Goal: Communication & Community: Answer question/provide support

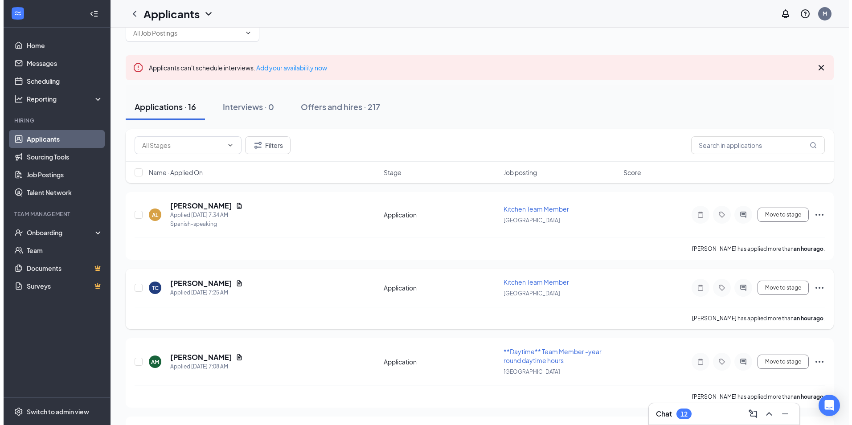
scroll to position [45, 0]
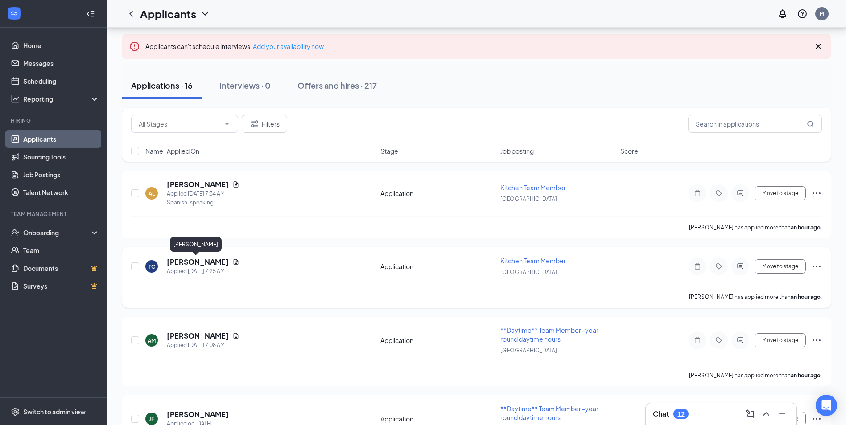
click at [197, 263] on h5 "[PERSON_NAME]" at bounding box center [198, 262] width 62 height 10
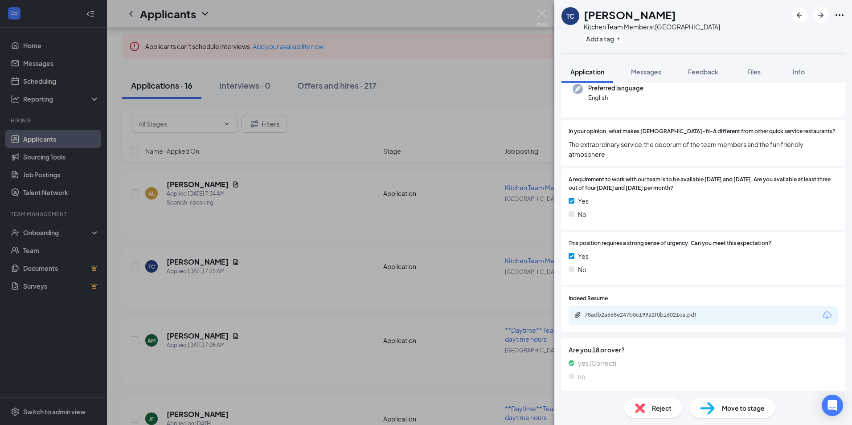
scroll to position [97, 0]
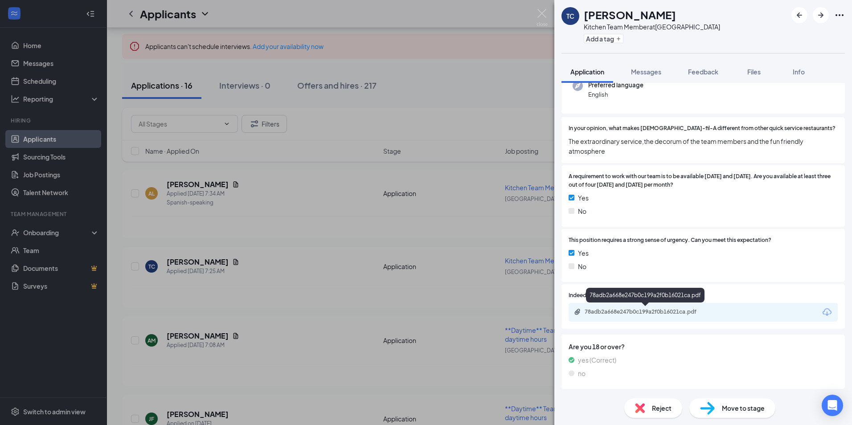
click at [654, 311] on div "78adb2a668e247b0c199a2f0b16021ca.pdf" at bounding box center [647, 311] width 125 height 7
click at [644, 71] on span "Messages" at bounding box center [646, 72] width 30 height 8
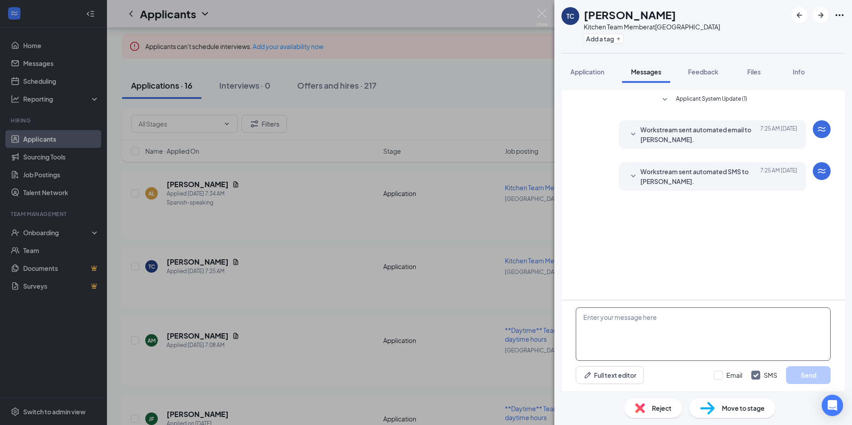
drag, startPoint x: 603, startPoint y: 318, endPoint x: 632, endPoint y: 313, distance: 29.5
click at [603, 318] on textarea at bounding box center [703, 334] width 255 height 53
click at [665, 317] on textarea "Good morning, [PERSON_NAME]." at bounding box center [703, 334] width 255 height 53
click at [752, 317] on textarea "Good morning, [PERSON_NAME]. Can you please tell me what your availability" at bounding box center [703, 334] width 255 height 53
drag, startPoint x: 804, startPoint y: 321, endPoint x: 807, endPoint y: 325, distance: 5.1
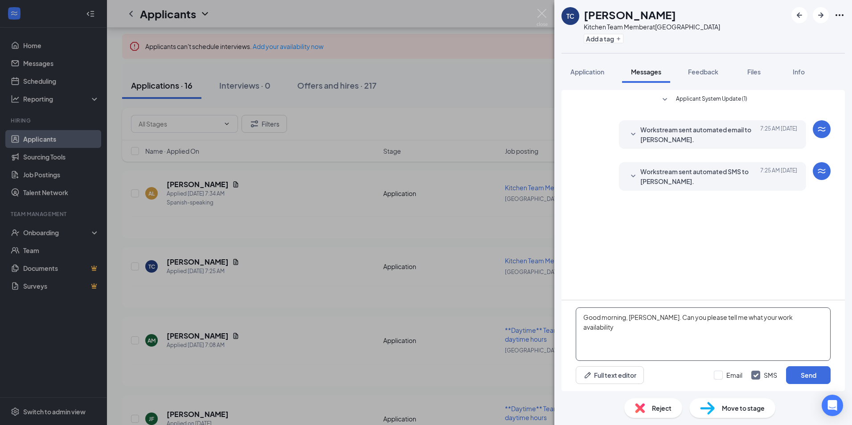
click at [806, 325] on textarea "Good morning, [PERSON_NAME]. Can you please tell me what your work availability" at bounding box center [703, 334] width 255 height 53
type textarea "Good morning, [PERSON_NAME]. Can you please tell me what your work availability…"
click at [809, 374] on button "Send" at bounding box center [808, 375] width 45 height 18
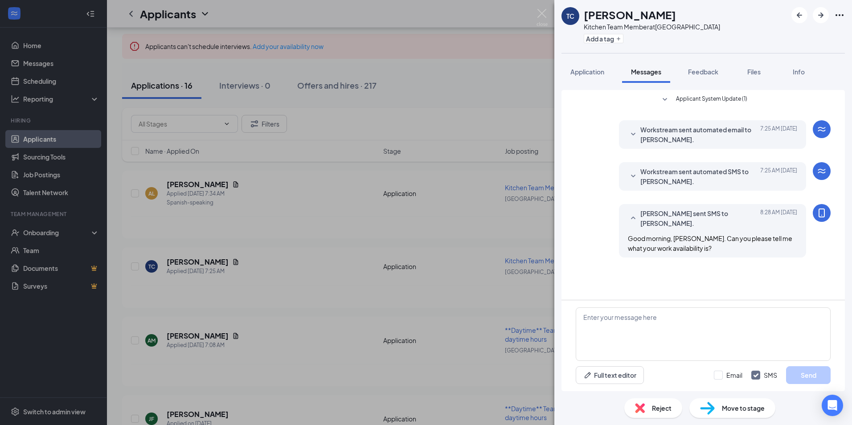
click at [183, 182] on div "TC [PERSON_NAME] Kitchen Team Member at [GEOGRAPHIC_DATA] Add a tag Application…" at bounding box center [426, 212] width 852 height 425
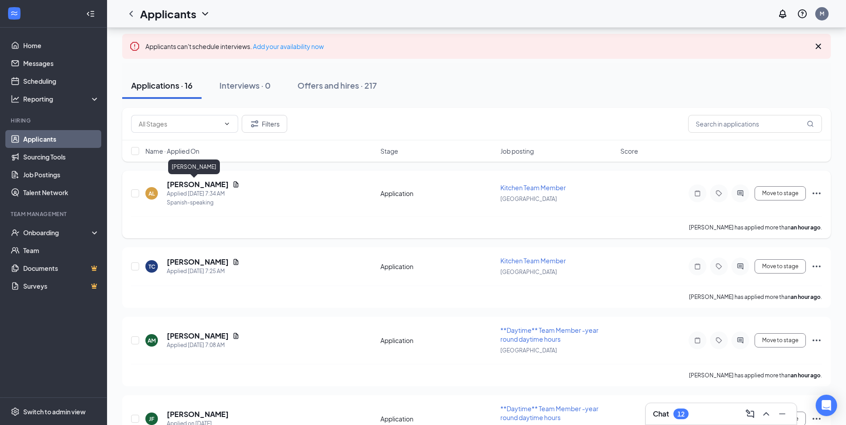
click at [180, 182] on h5 "[PERSON_NAME]" at bounding box center [198, 185] width 62 height 10
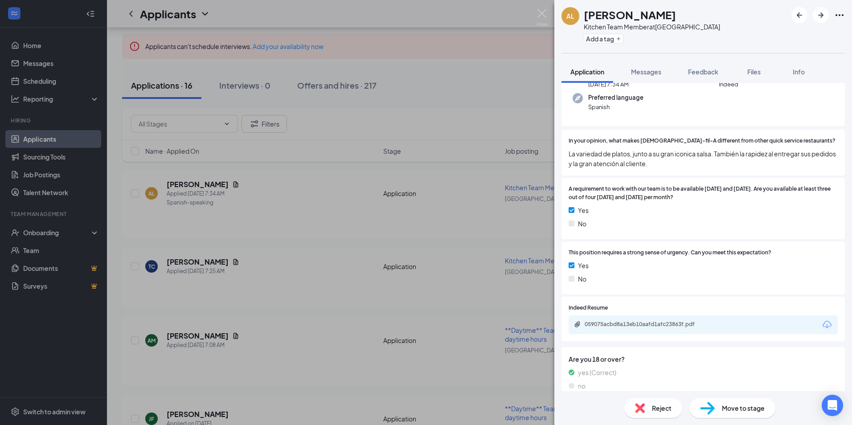
scroll to position [93, 0]
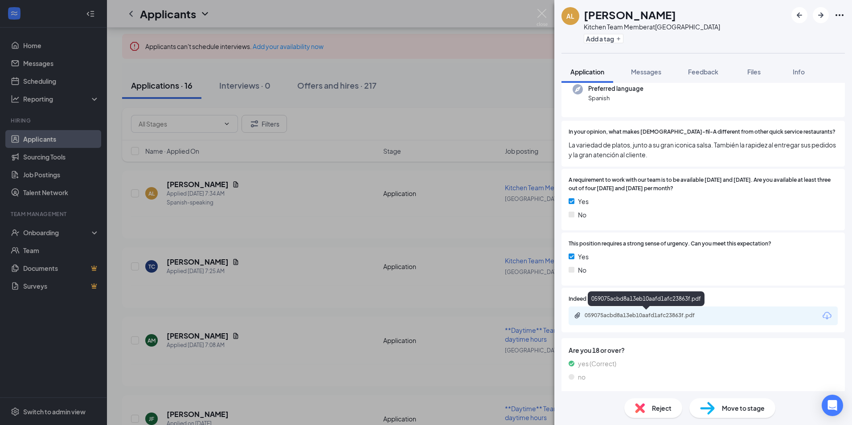
click at [652, 314] on div "059075acbd8a13eb10aafd1afc23863f.pdf" at bounding box center [647, 315] width 125 height 7
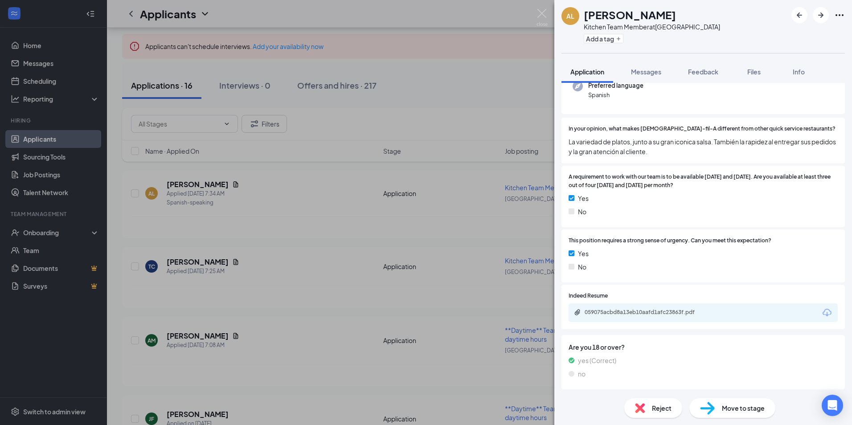
scroll to position [97, 0]
click at [644, 71] on span "Messages" at bounding box center [646, 72] width 30 height 8
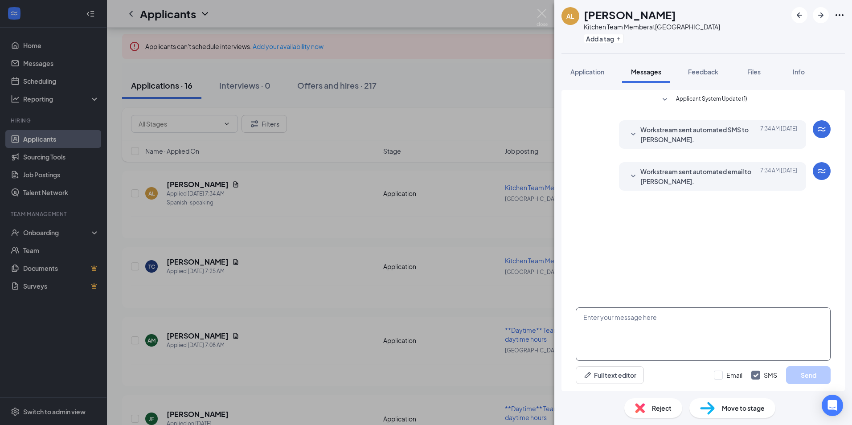
click at [597, 321] on textarea at bounding box center [703, 334] width 255 height 53
type textarea "Hi April, Are you able to come in for an interview [DATE] at 1:30?"
click at [812, 376] on button "Send" at bounding box center [808, 375] width 45 height 18
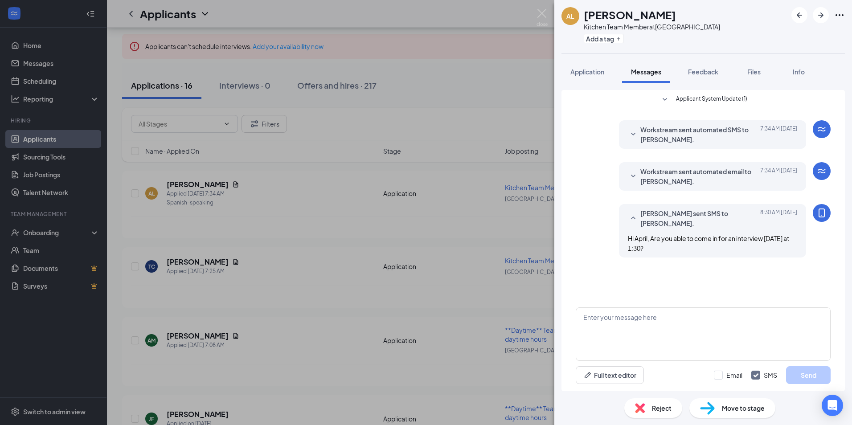
click at [197, 333] on div "AL [PERSON_NAME] Kitchen Team Member at [GEOGRAPHIC_DATA] Add a tag Application…" at bounding box center [426, 212] width 852 height 425
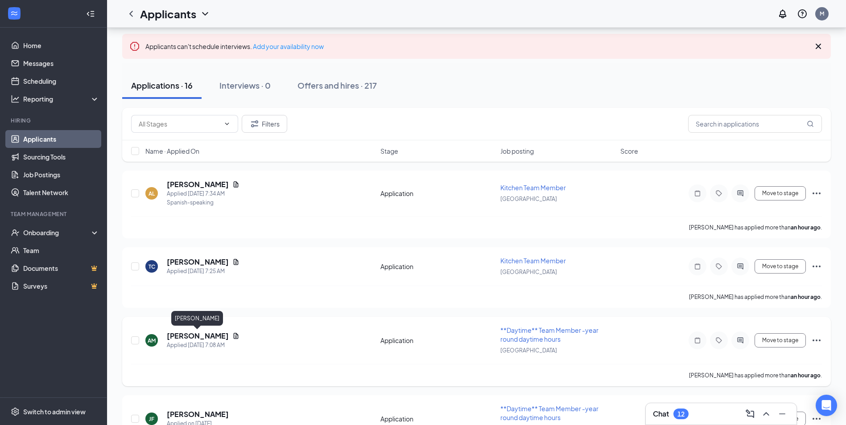
click at [191, 336] on h5 "[PERSON_NAME]" at bounding box center [198, 336] width 62 height 10
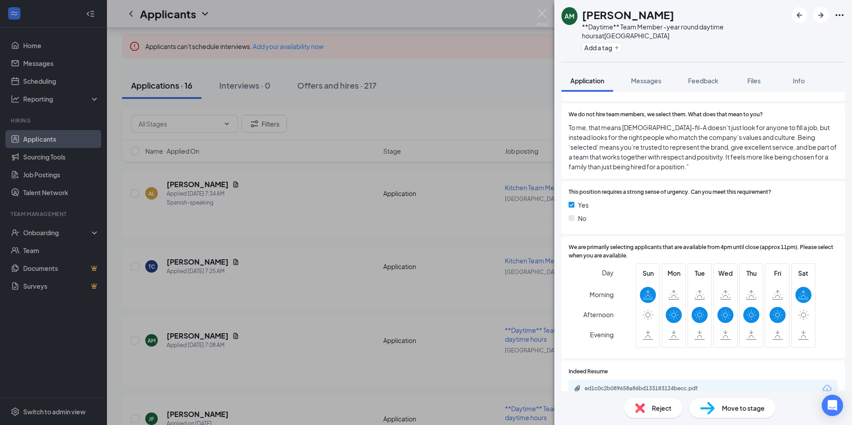
scroll to position [558, 0]
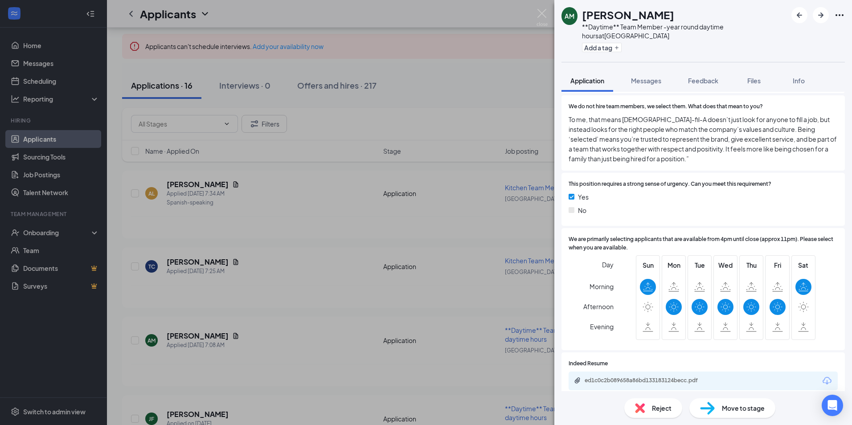
click at [658, 407] on span "Reject" at bounding box center [662, 408] width 20 height 10
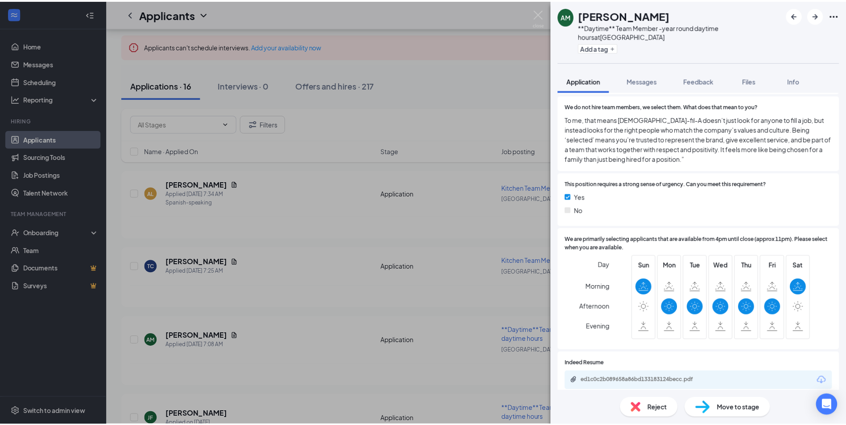
scroll to position [555, 0]
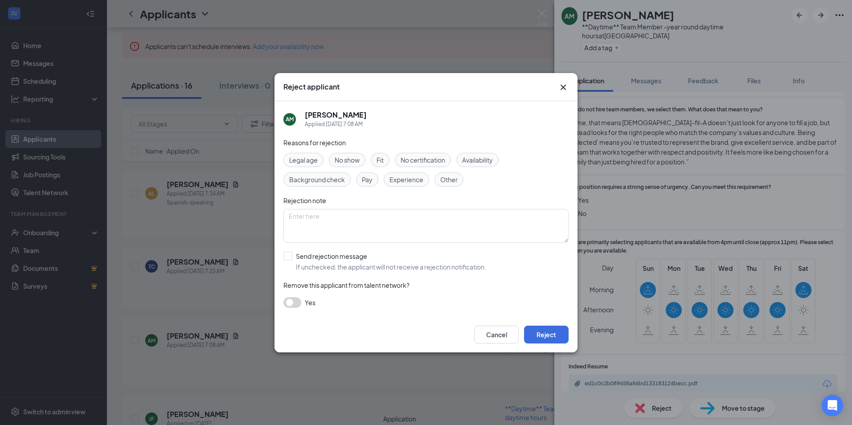
click at [383, 160] on span "Fit" at bounding box center [380, 160] width 7 height 10
click at [382, 160] on span "Fit" at bounding box center [380, 160] width 7 height 10
click at [563, 88] on icon "Cross" at bounding box center [563, 86] width 5 height 5
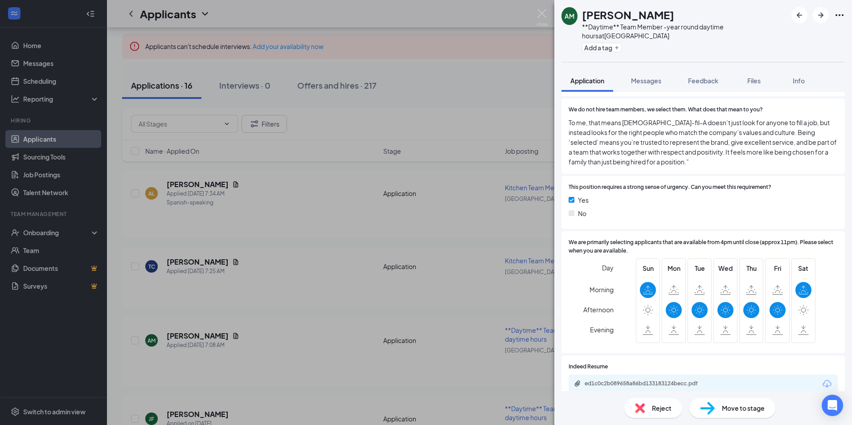
click at [458, 12] on div "AM [PERSON_NAME] **Daytime** Team Member -year round daytime hours at [GEOGRAPH…" at bounding box center [426, 212] width 852 height 425
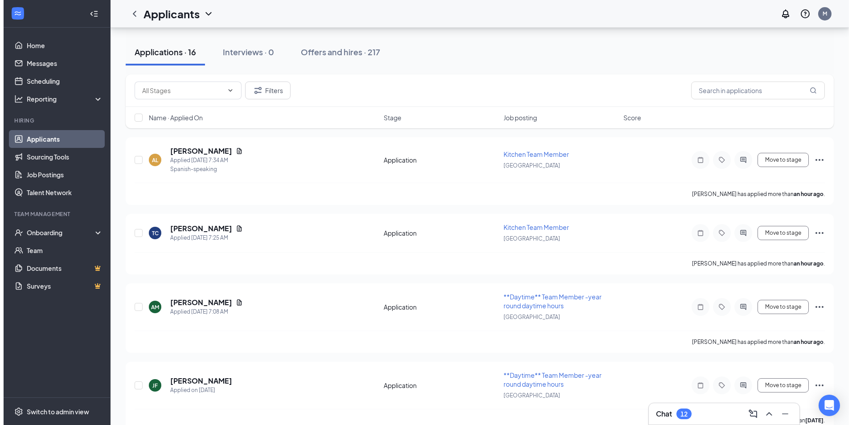
scroll to position [134, 0]
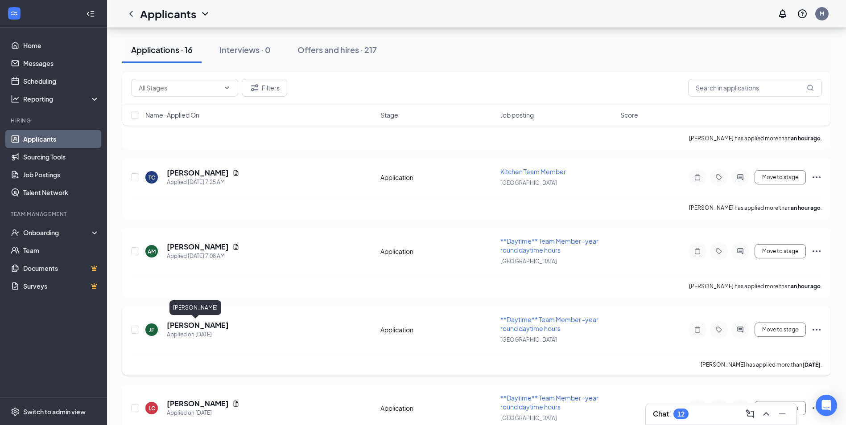
click at [191, 326] on h5 "[PERSON_NAME]" at bounding box center [198, 326] width 62 height 10
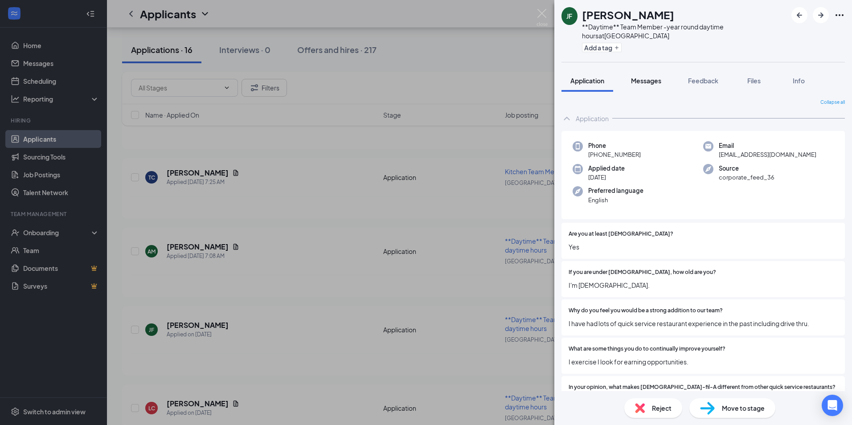
click at [645, 80] on span "Messages" at bounding box center [646, 81] width 30 height 8
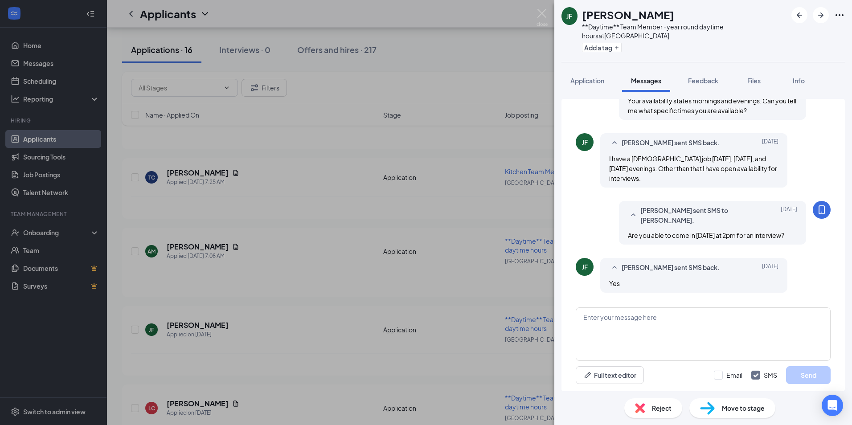
scroll to position [237, 0]
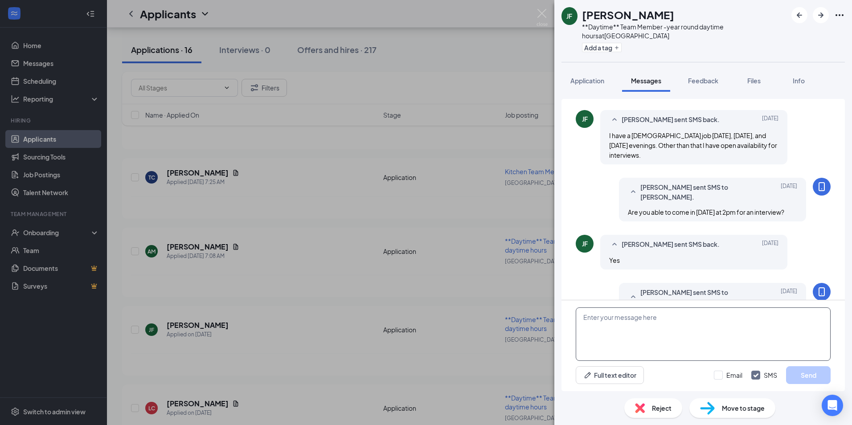
click at [598, 318] on textarea at bounding box center [703, 334] width 255 height 53
click at [658, 319] on textarea "Good morning, [PERSON_NAME]!" at bounding box center [703, 334] width 255 height 53
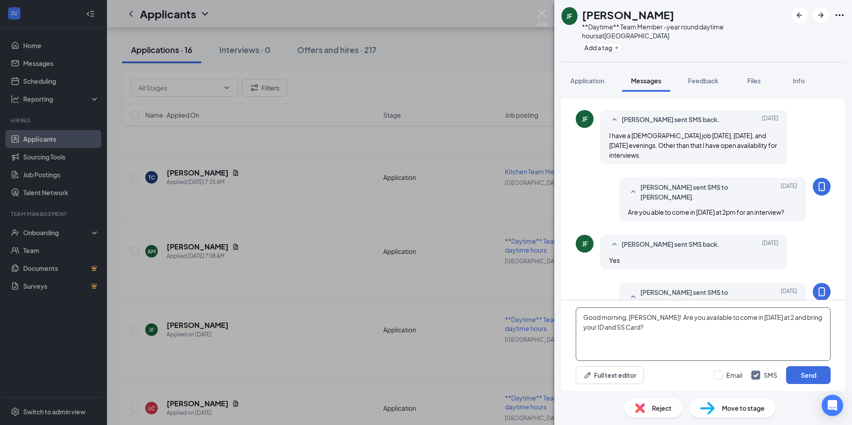
click at [770, 316] on textarea "Good morning, [PERSON_NAME]! Are you available to come in [DATE] at 2 and bring…" at bounding box center [703, 334] width 255 height 53
click at [632, 333] on textarea "Good morning, [PERSON_NAME]! Are you available to come in [DATE] at 2pm to brin…" at bounding box center [703, 334] width 255 height 53
click at [636, 329] on textarea "Good morning, [PERSON_NAME]! Are you available to come in [DATE] at 2pm to brin…" at bounding box center [703, 334] width 255 height 53
click at [643, 337] on textarea "Good morning, [PERSON_NAME]! Are you available to come in [DATE] at 2pm to brin…" at bounding box center [703, 334] width 255 height 53
drag, startPoint x: 649, startPoint y: 339, endPoint x: 645, endPoint y: 337, distance: 4.8
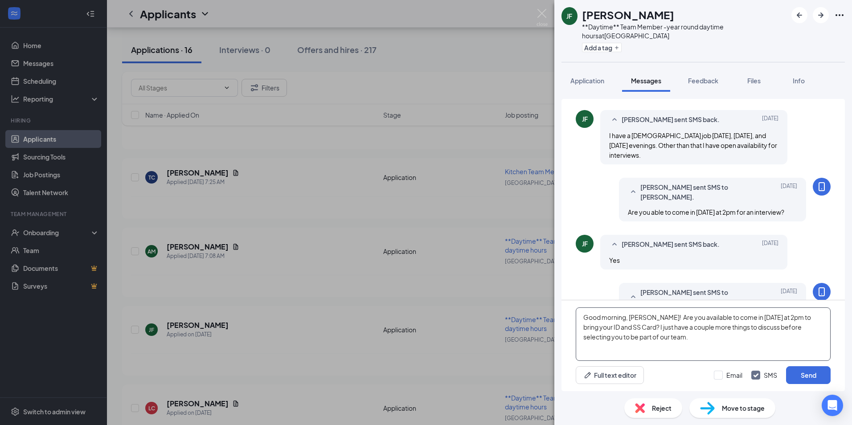
click at [645, 337] on textarea "Good morning, [PERSON_NAME]! Are you available to come in [DATE] at 2pm to brin…" at bounding box center [703, 334] width 255 height 53
type textarea "Good morning, [PERSON_NAME]! Are you available to come in [DATE] at 2pm to brin…"
click at [809, 373] on button "Send" at bounding box center [808, 375] width 45 height 18
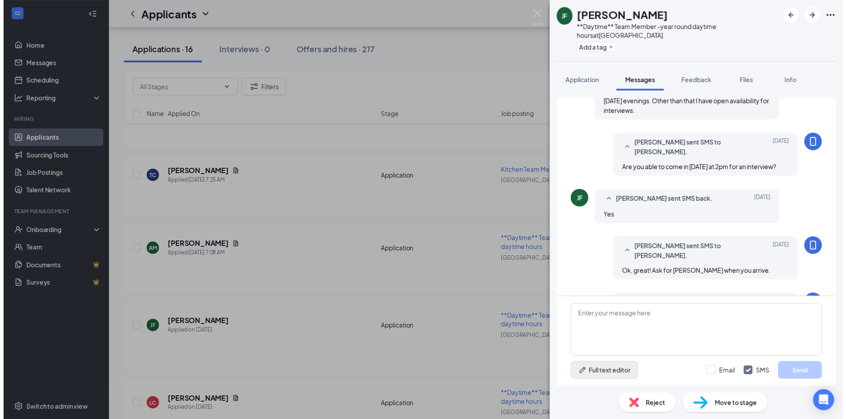
scroll to position [314, 0]
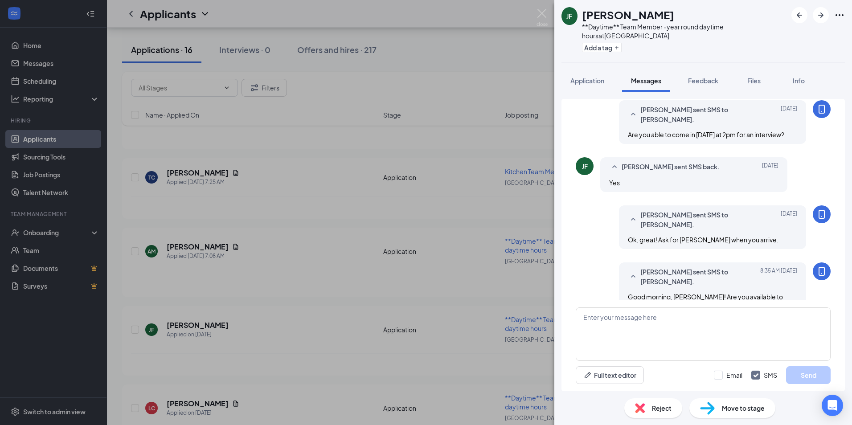
click at [33, 45] on div "[PERSON_NAME] [PERSON_NAME] **Daytime** Team Member -year round daytime hours a…" at bounding box center [426, 212] width 852 height 425
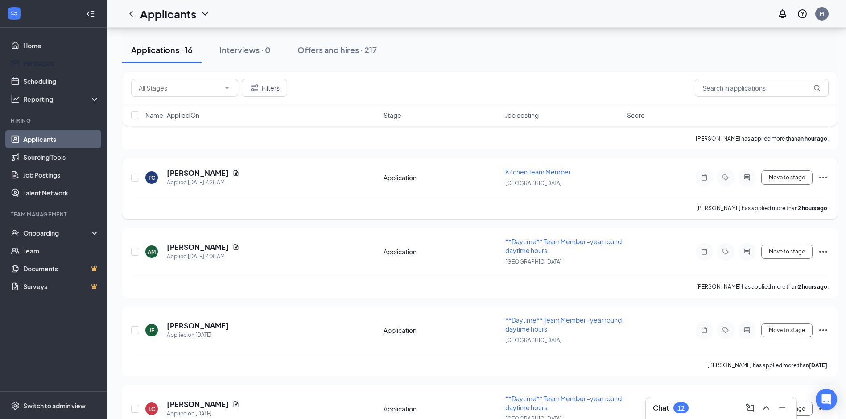
drag, startPoint x: 39, startPoint y: 62, endPoint x: 327, endPoint y: 167, distance: 306.0
click at [39, 62] on link "Messages" at bounding box center [61, 63] width 76 height 18
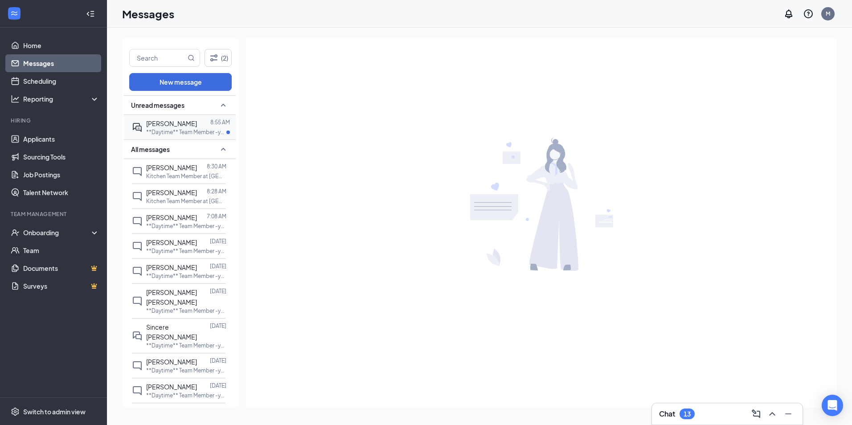
click at [163, 126] on span "[PERSON_NAME]" at bounding box center [171, 123] width 51 height 8
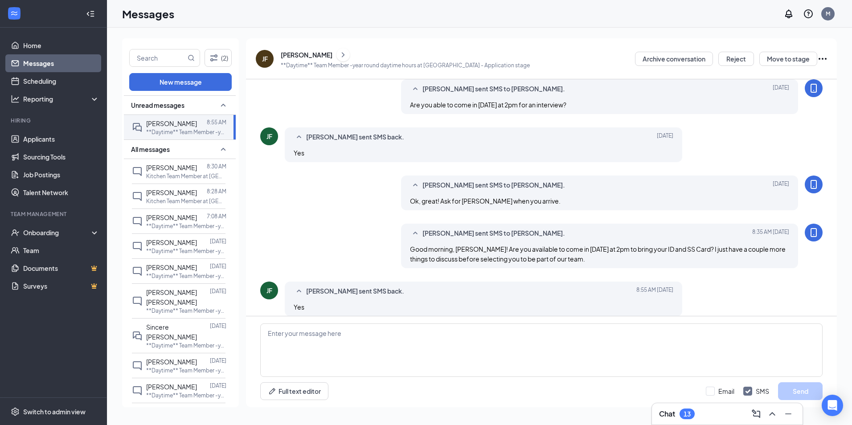
scroll to position [263, 0]
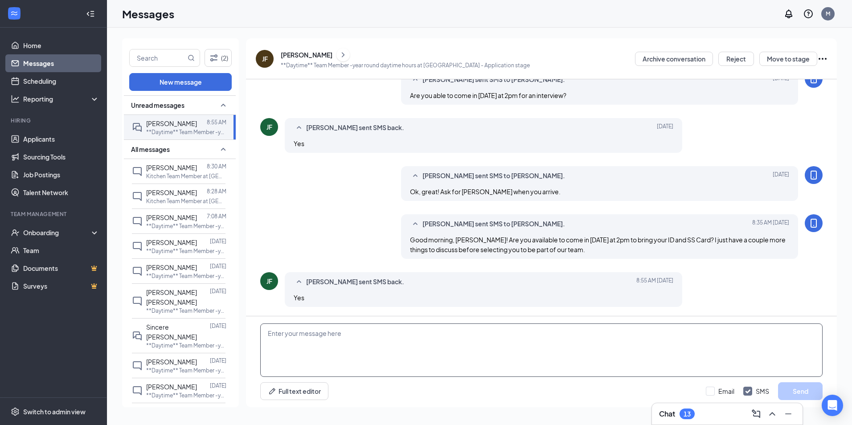
click at [297, 334] on textarea at bounding box center [541, 350] width 563 height 53
type textarea "Great, see you at 2!"
click at [805, 389] on button "Send" at bounding box center [800, 391] width 45 height 18
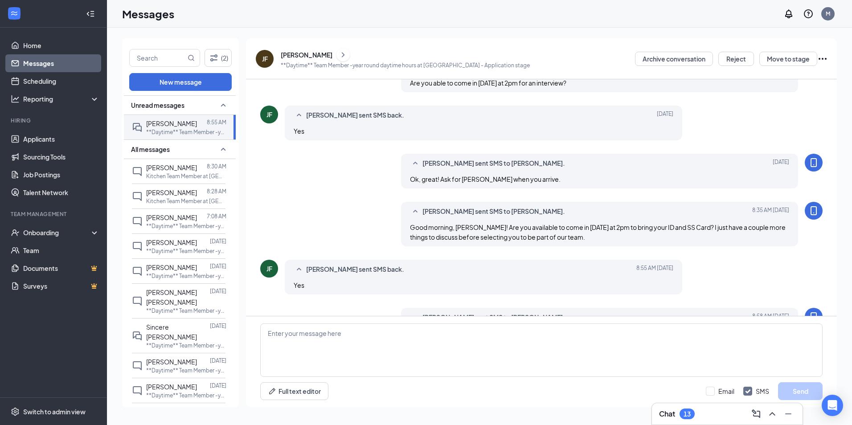
scroll to position [311, 0]
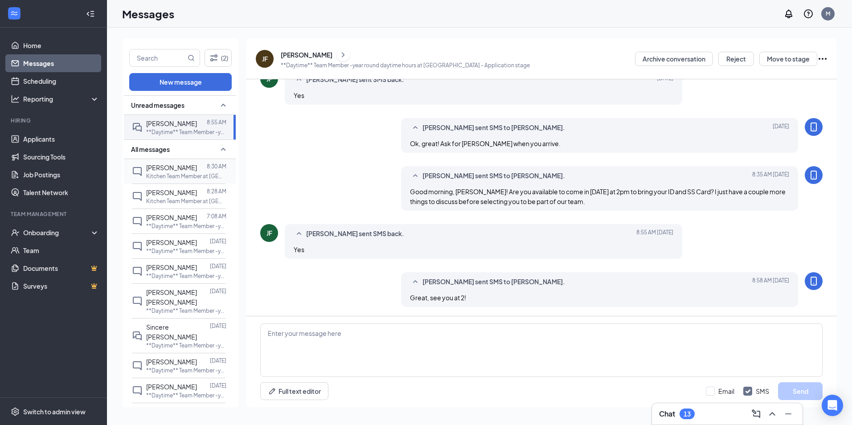
click at [159, 169] on span "[PERSON_NAME]" at bounding box center [171, 168] width 51 height 8
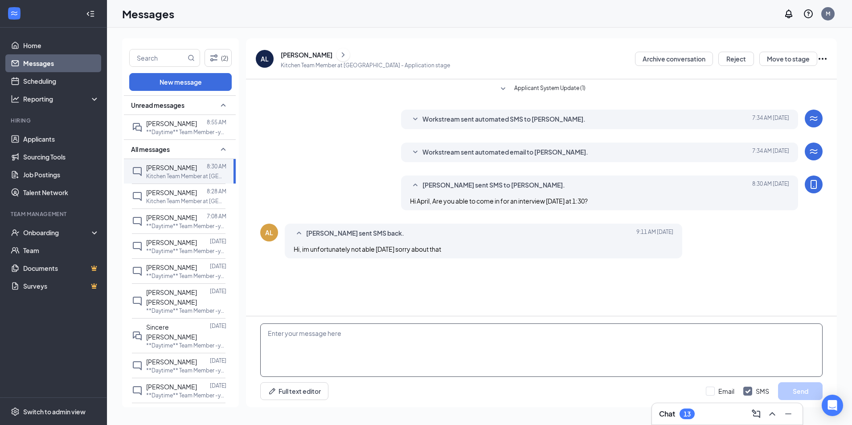
click at [284, 333] on textarea at bounding box center [541, 350] width 563 height 53
type textarea "What about [DATE] at 2?"
drag, startPoint x: 802, startPoint y: 391, endPoint x: 779, endPoint y: 392, distance: 23.6
click at [803, 392] on button "Send" at bounding box center [800, 391] width 45 height 18
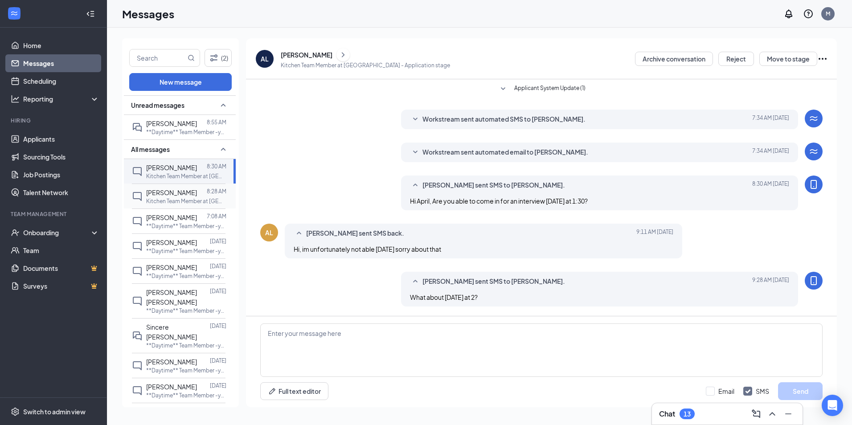
drag, startPoint x: 168, startPoint y: 192, endPoint x: 206, endPoint y: 205, distance: 40.7
click at [168, 192] on span "[PERSON_NAME]" at bounding box center [171, 193] width 51 height 8
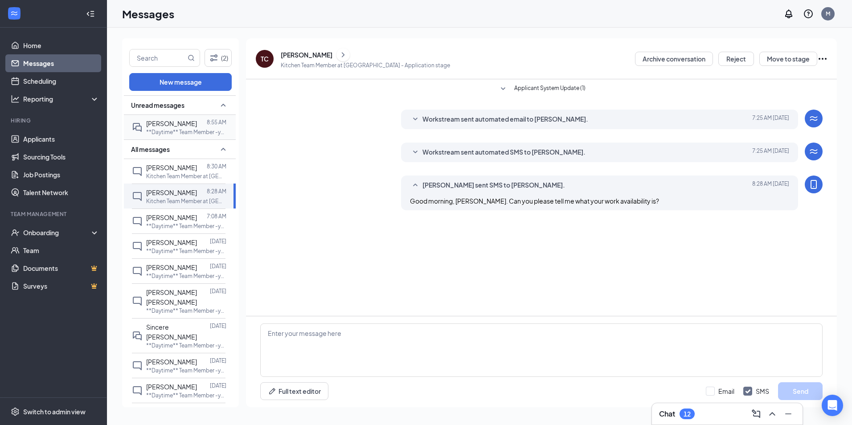
click at [183, 126] on span "[PERSON_NAME]" at bounding box center [171, 123] width 51 height 8
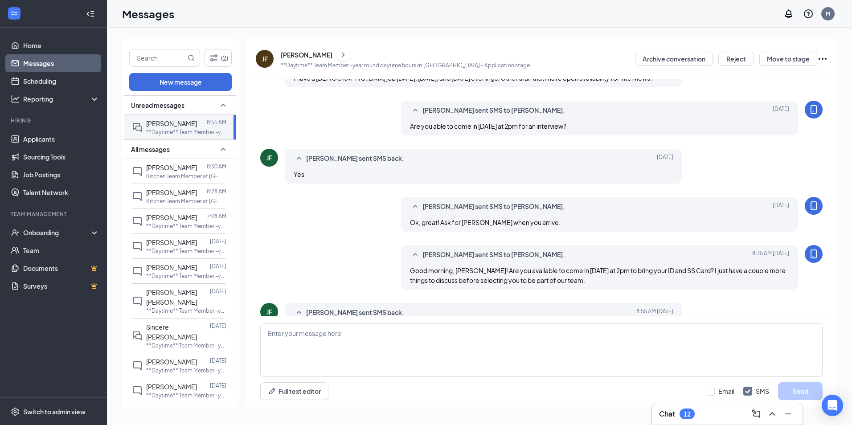
scroll to position [278, 0]
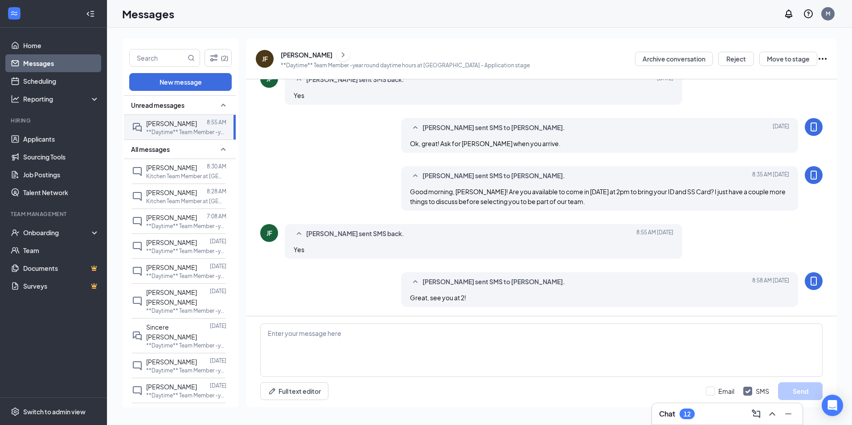
drag, startPoint x: 161, startPoint y: 167, endPoint x: 235, endPoint y: 168, distance: 74.0
click at [161, 167] on span "[PERSON_NAME]" at bounding box center [171, 168] width 51 height 8
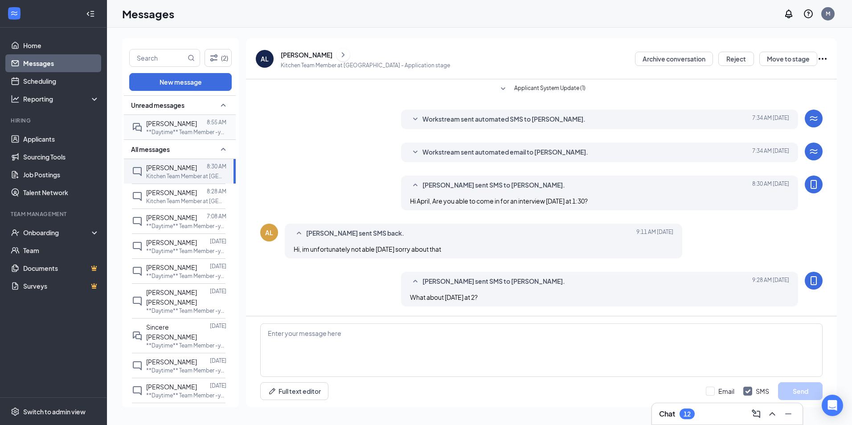
click at [173, 126] on span "[PERSON_NAME]" at bounding box center [171, 123] width 51 height 8
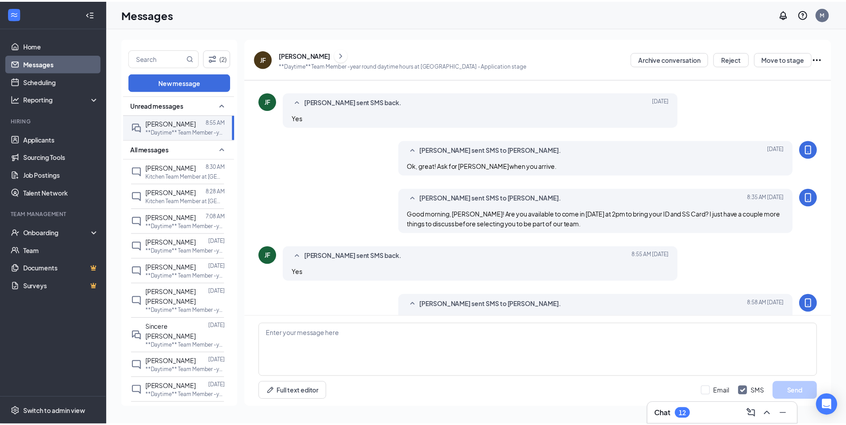
scroll to position [278, 0]
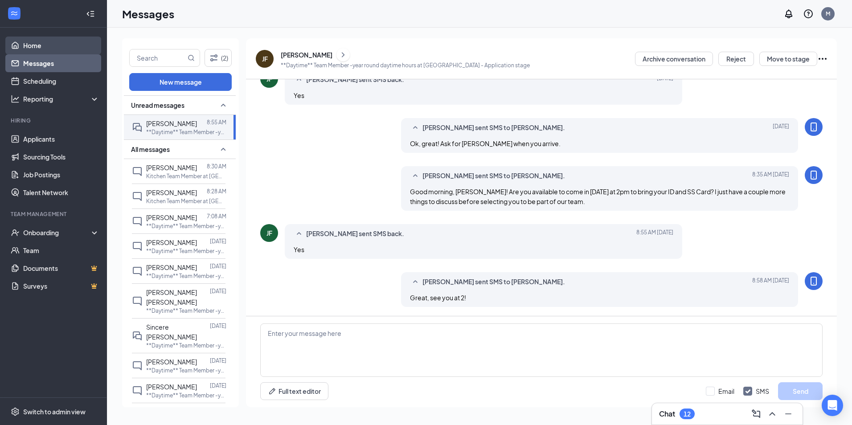
click at [26, 46] on link "Home" at bounding box center [61, 46] width 76 height 18
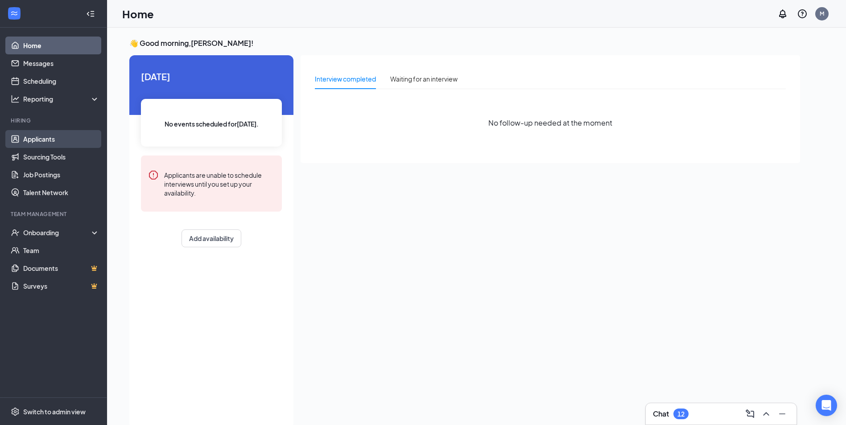
click at [40, 138] on link "Applicants" at bounding box center [61, 139] width 76 height 18
